Goal: Task Accomplishment & Management: Complete application form

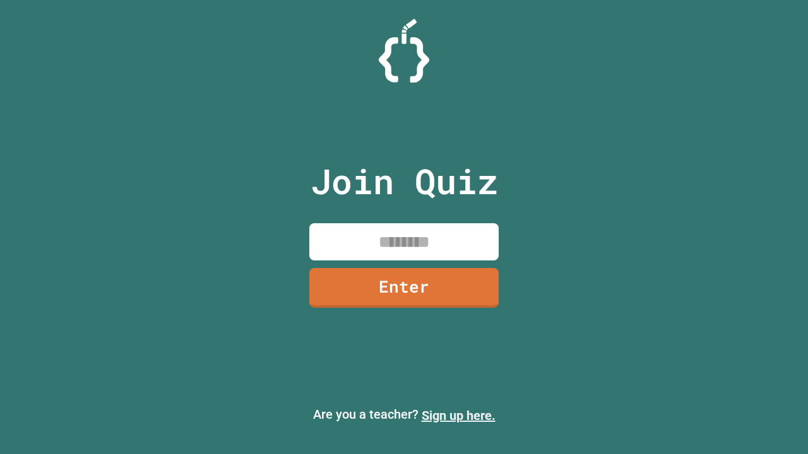
click at [458, 416] on link "Sign up here." at bounding box center [459, 415] width 74 height 15
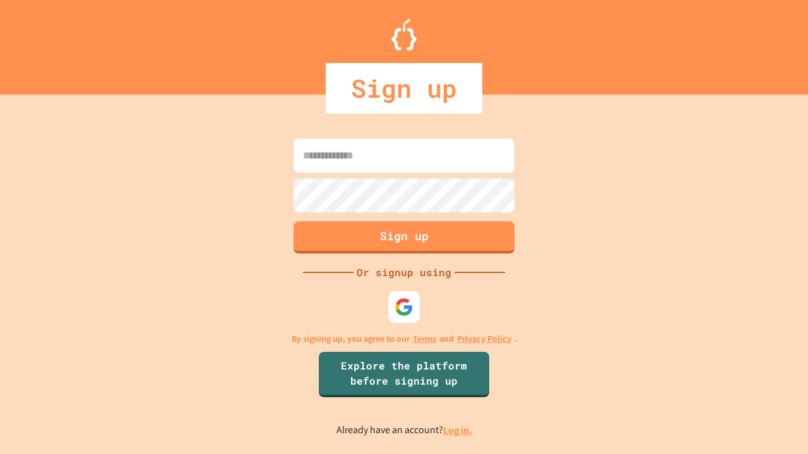
click at [458, 430] on link "Log in." at bounding box center [457, 430] width 29 height 13
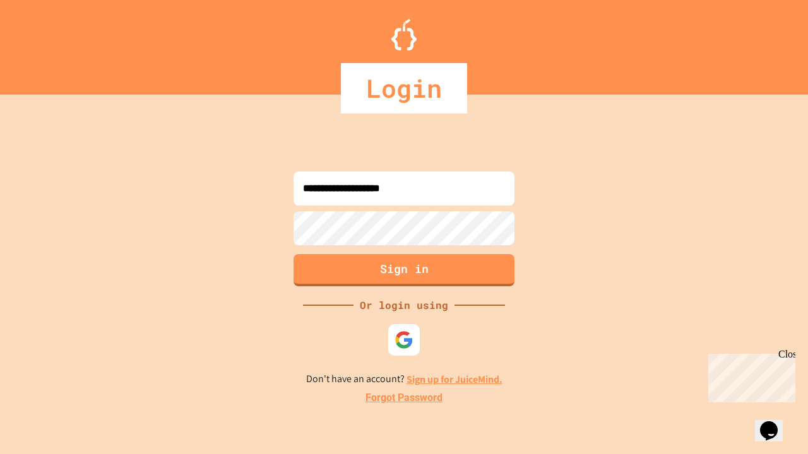
type input "**********"
